Goal: Find specific page/section: Find specific page/section

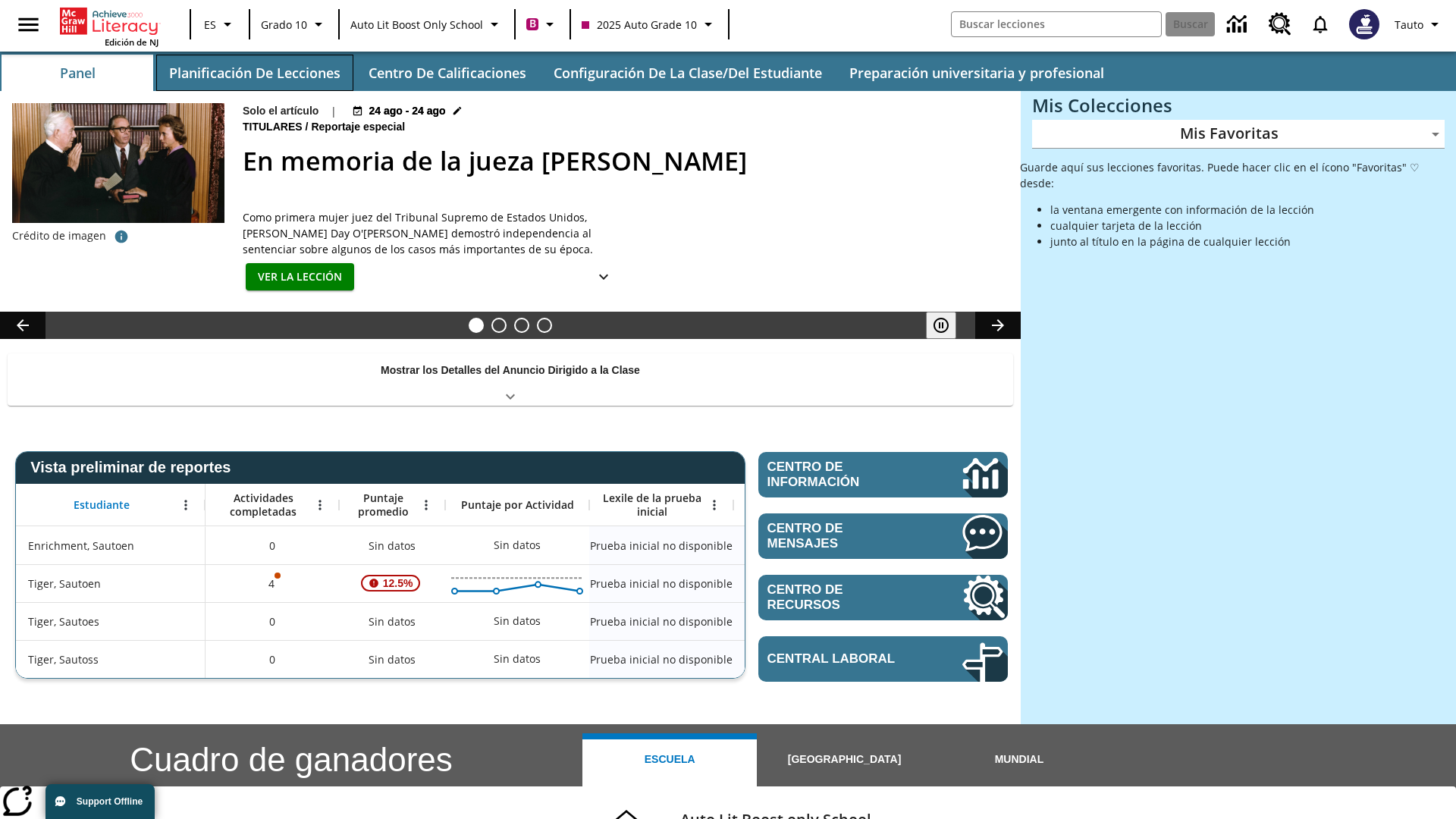
click at [254, 73] on button "Planificación de lecciones" at bounding box center [254, 73] width 197 height 37
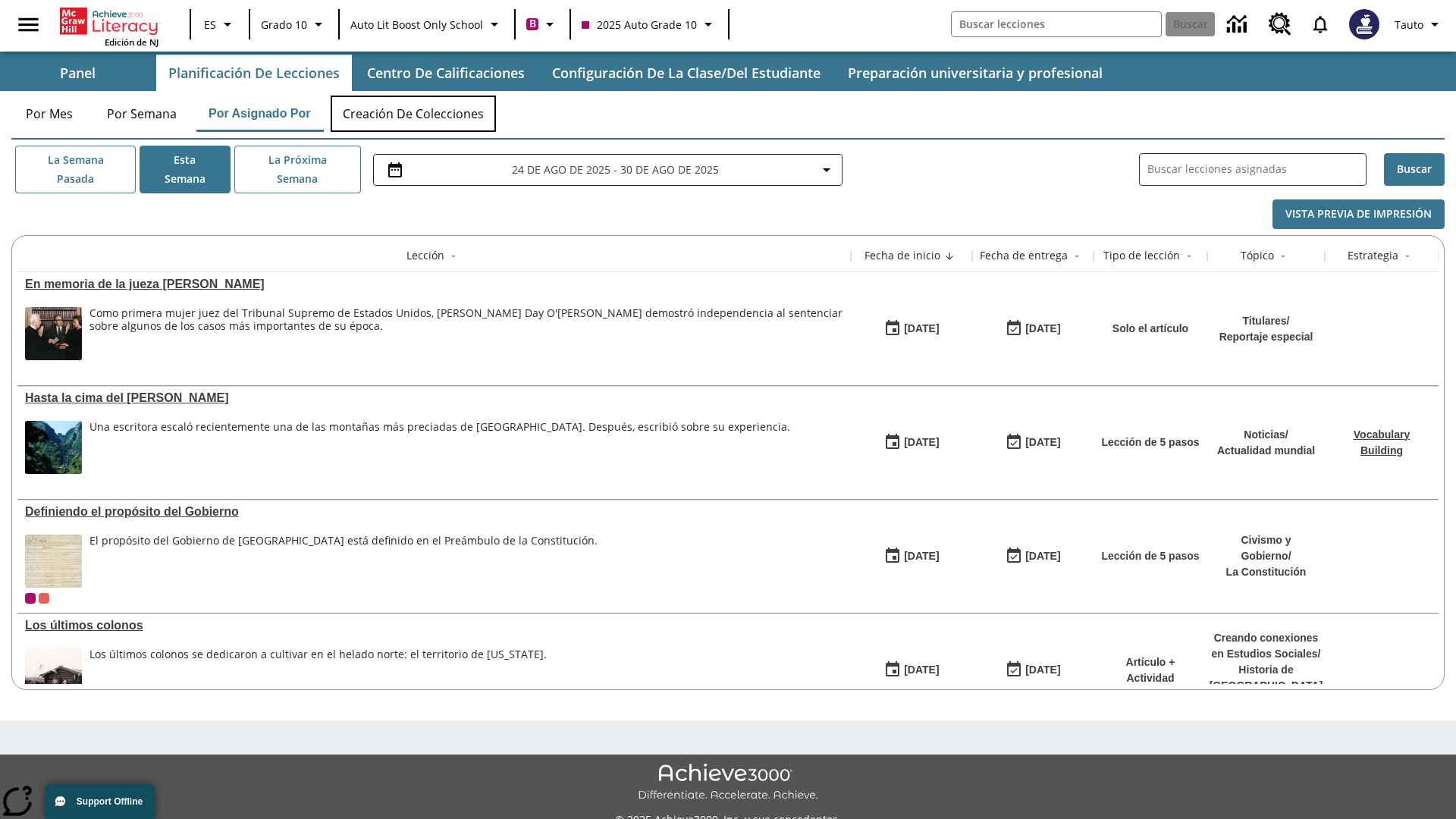
click at [414, 113] on button "Creación de colecciones" at bounding box center [413, 113] width 165 height 37
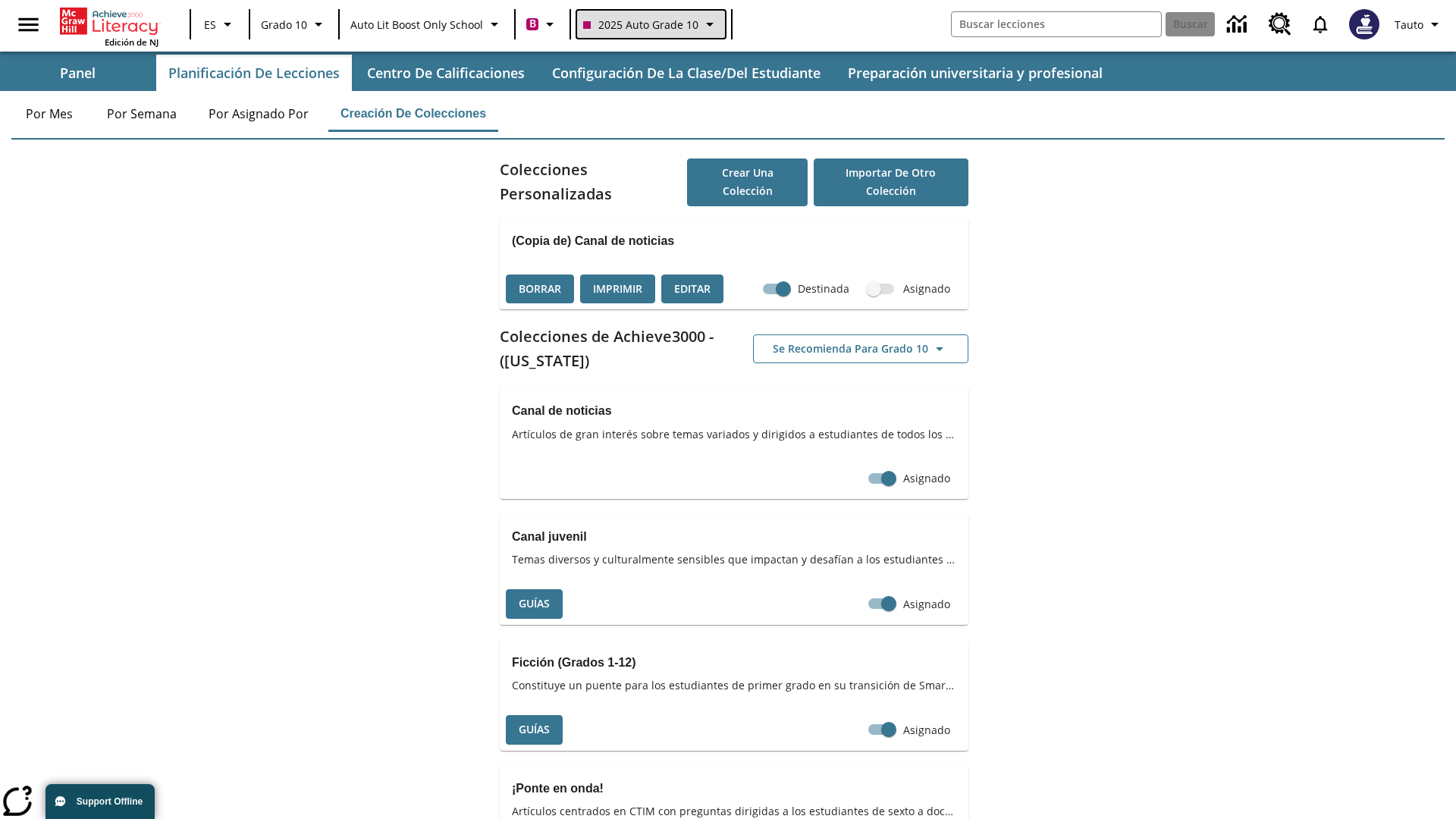
click at [649, 25] on span "2025 Auto Grade 10" at bounding box center [641, 25] width 115 height 16
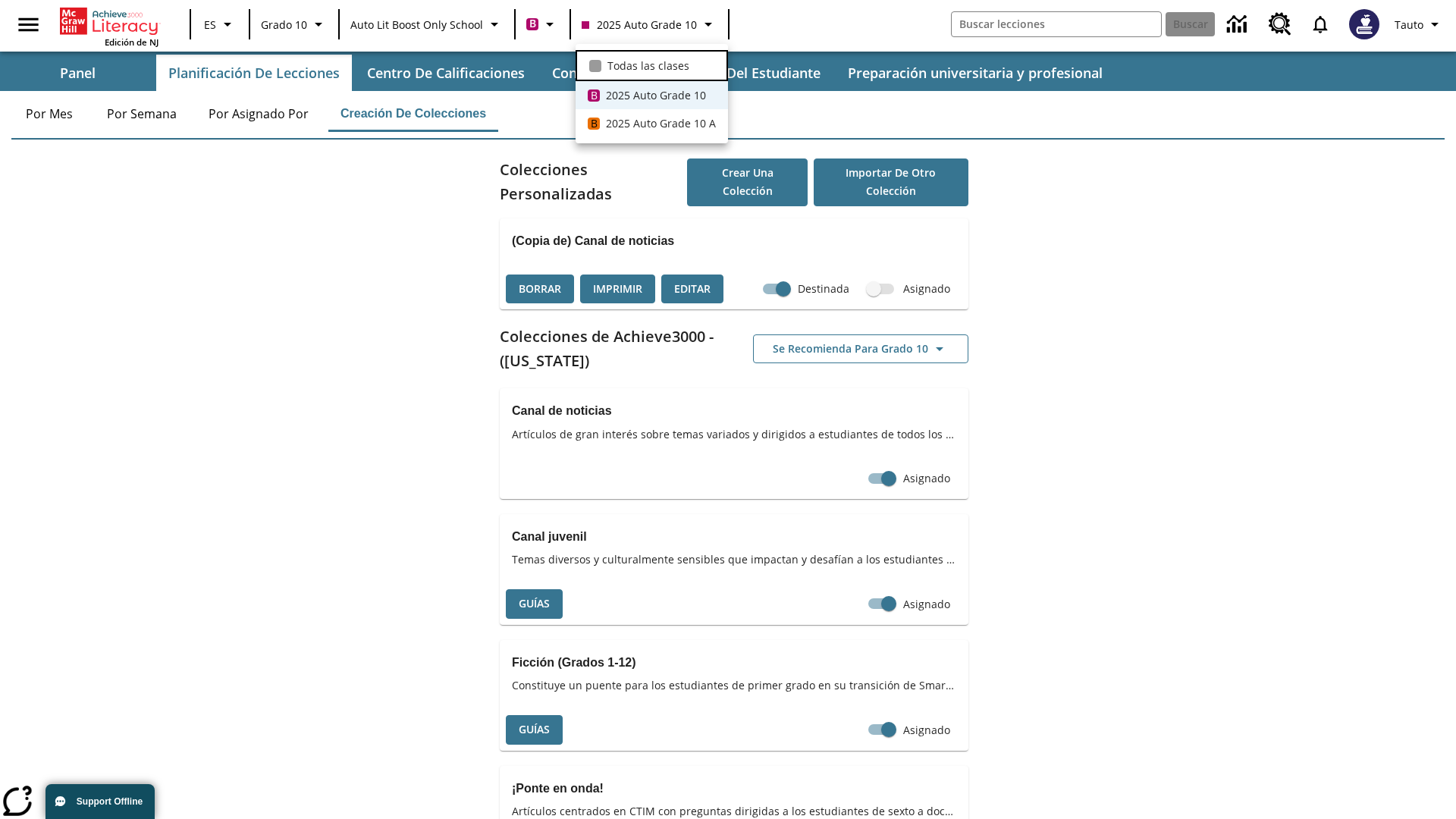
click at [652, 63] on span "Todas las clases" at bounding box center [648, 65] width 82 height 16
